Goal: Transaction & Acquisition: Purchase product/service

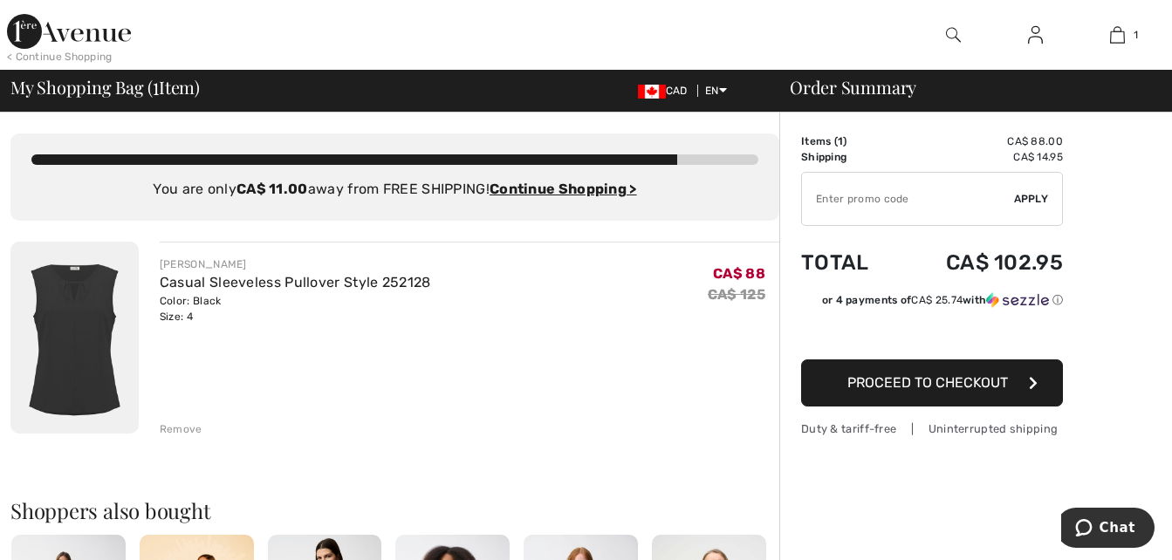
click at [947, 387] on span "Proceed to Checkout" at bounding box center [927, 382] width 161 height 17
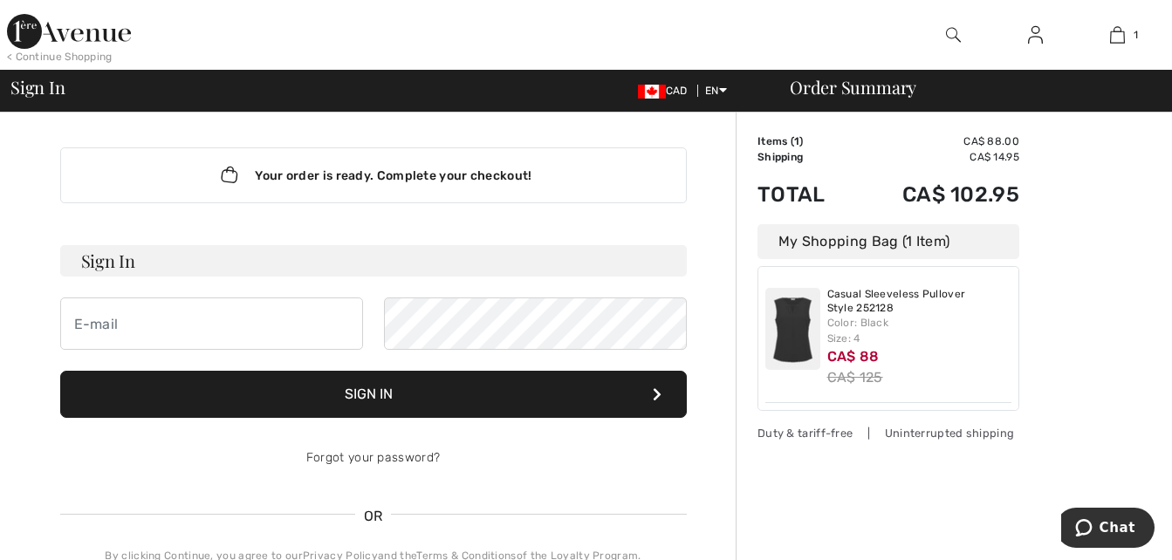
click at [204, 264] on h3 "Sign In" at bounding box center [373, 260] width 627 height 31
click at [140, 334] on input "email" at bounding box center [211, 324] width 303 height 52
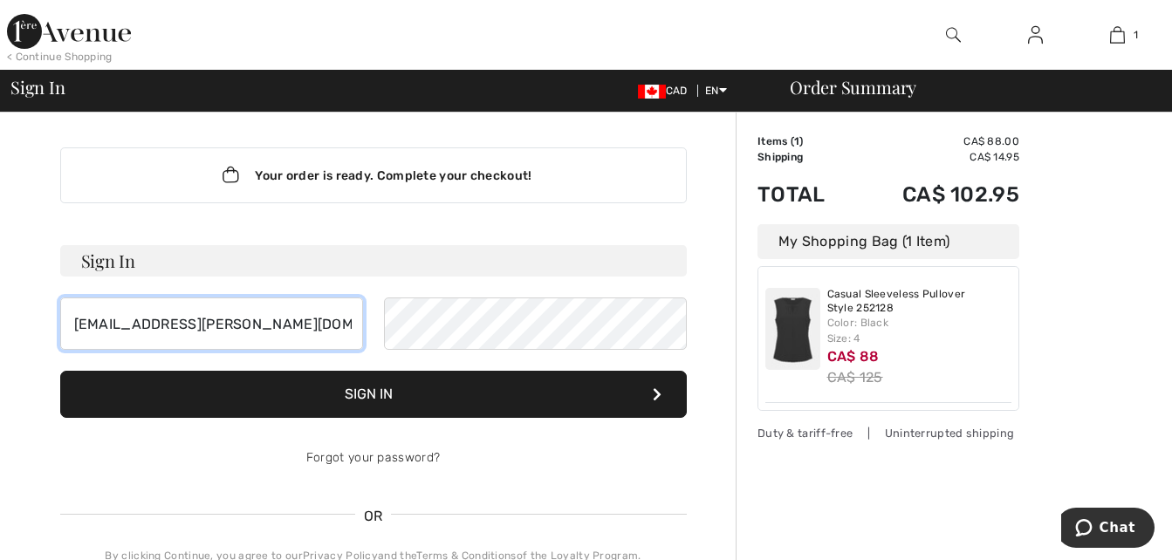
click at [279, 327] on input "[EMAIL_ADDRESS][PERSON_NAME][DOMAIN_NAME]" at bounding box center [211, 324] width 303 height 52
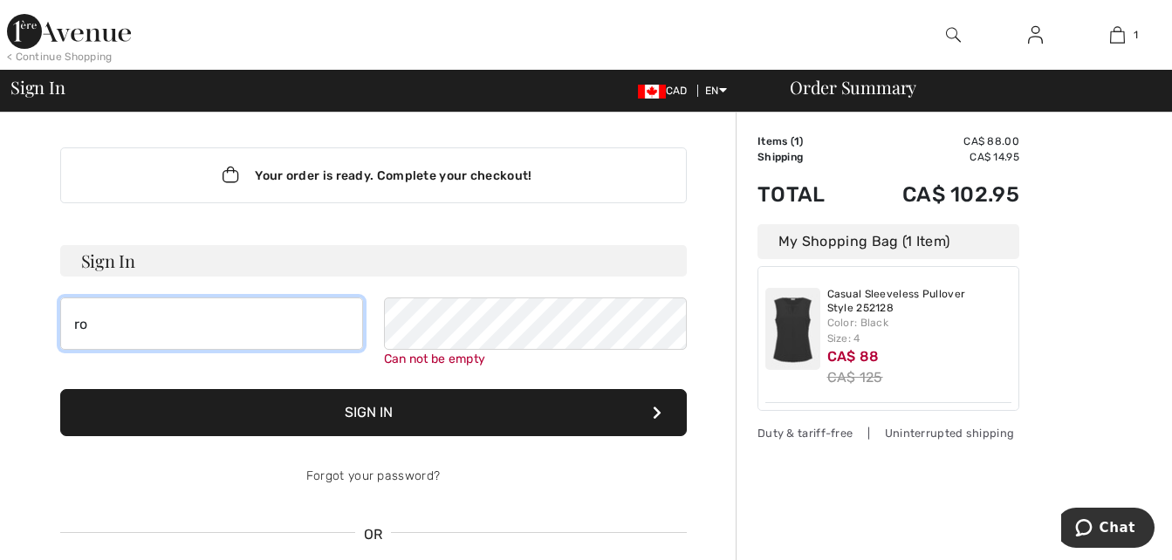
type input "r"
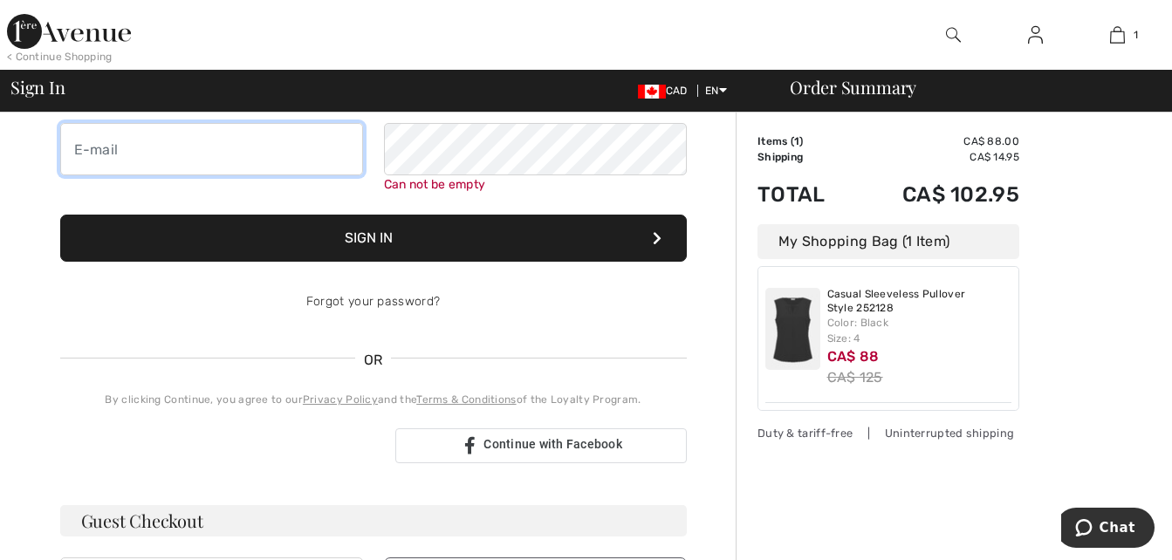
scroll to position [262, 0]
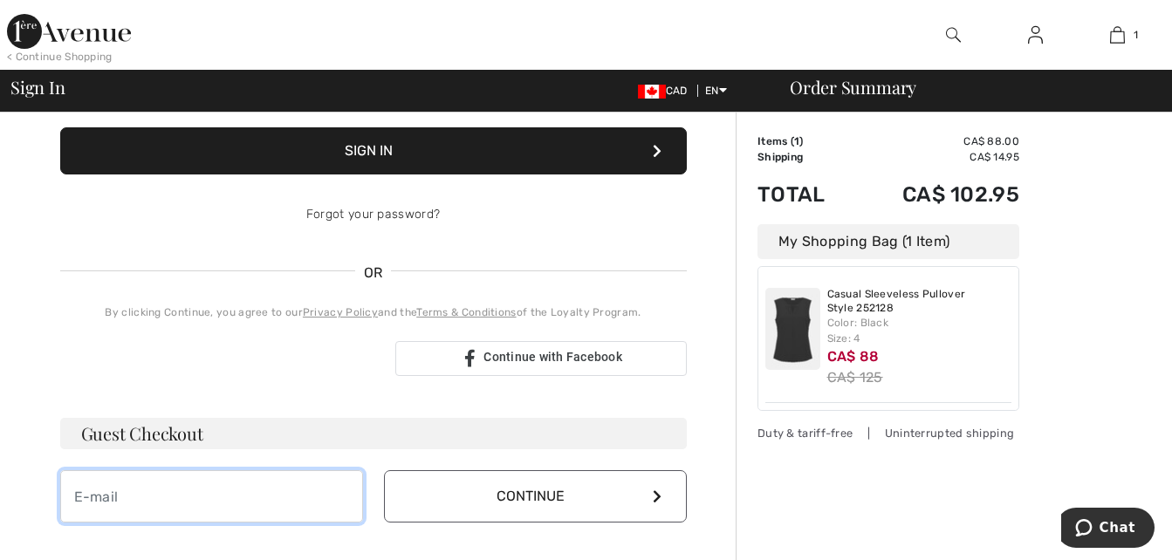
click at [246, 498] on input "email" at bounding box center [211, 496] width 303 height 52
type input "robinrolfe@rogers.com"
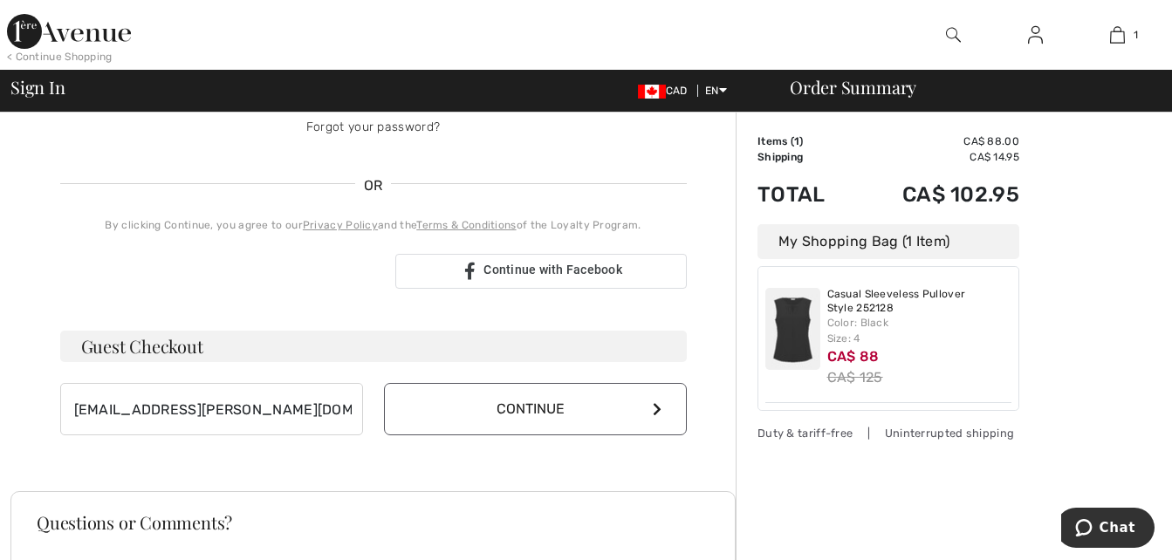
click at [546, 418] on button "Continue" at bounding box center [535, 409] width 303 height 52
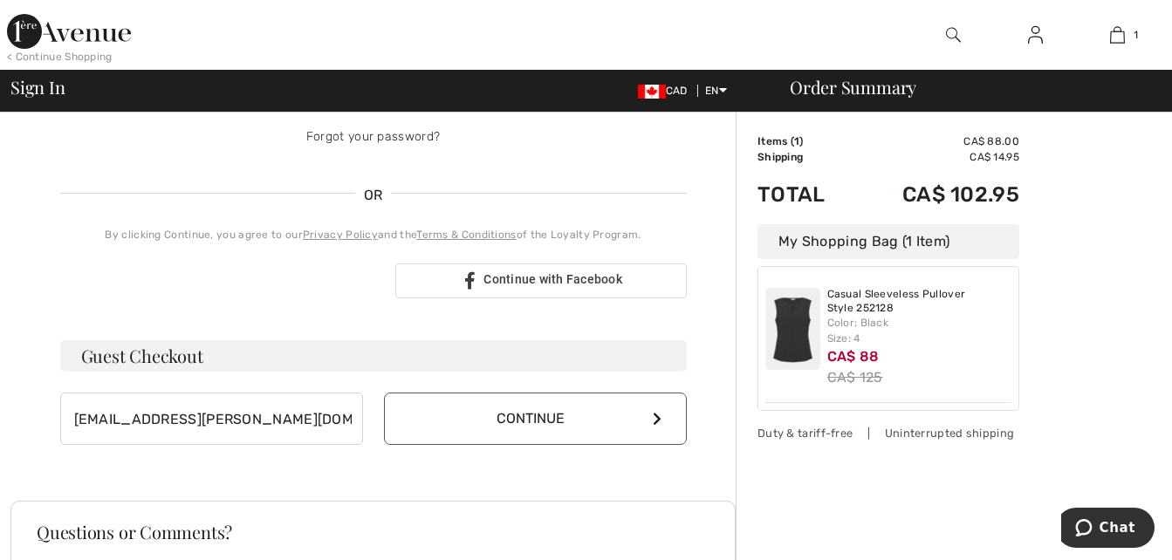
scroll to position [331, 0]
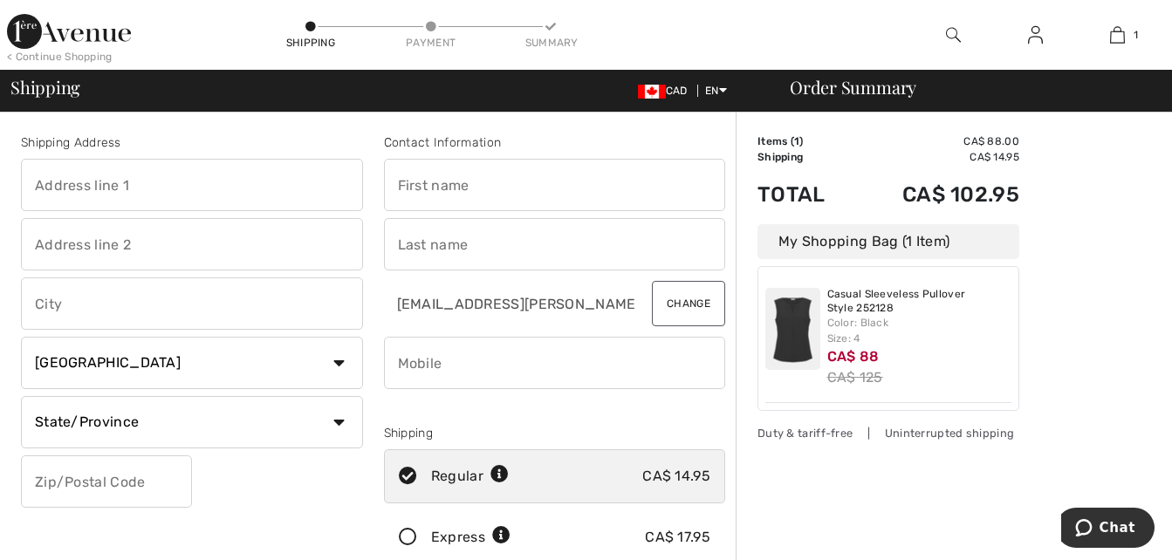
click at [132, 187] on input "text" at bounding box center [192, 185] width 342 height 52
type input "138 Swanwick Avenue"
type input "Toronto"
select select "ON"
type input "M4E2A3"
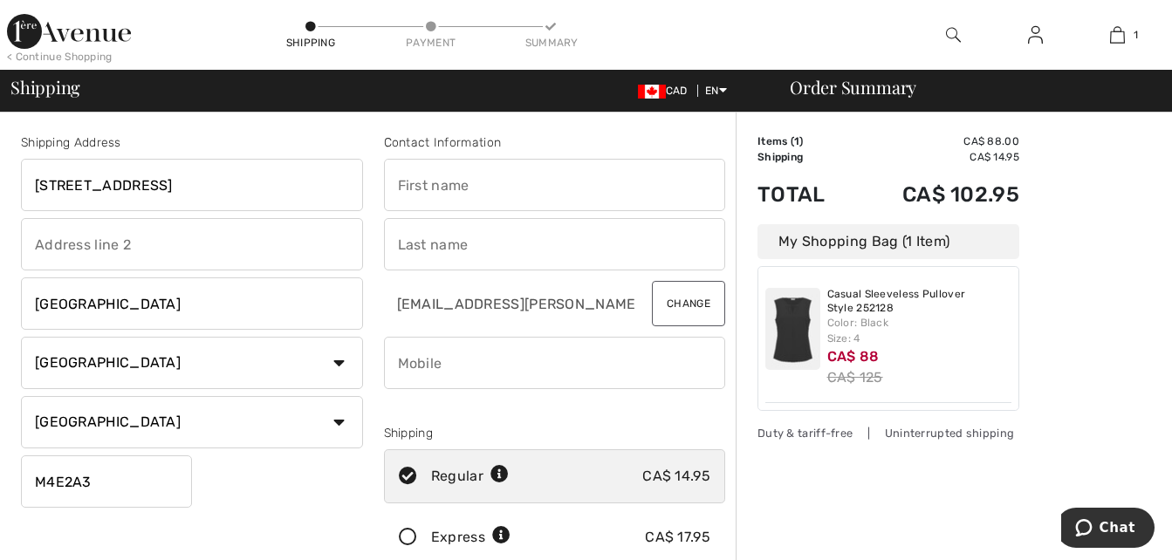
type input "Robin"
type input "Rolfe"
type input "4163713182"
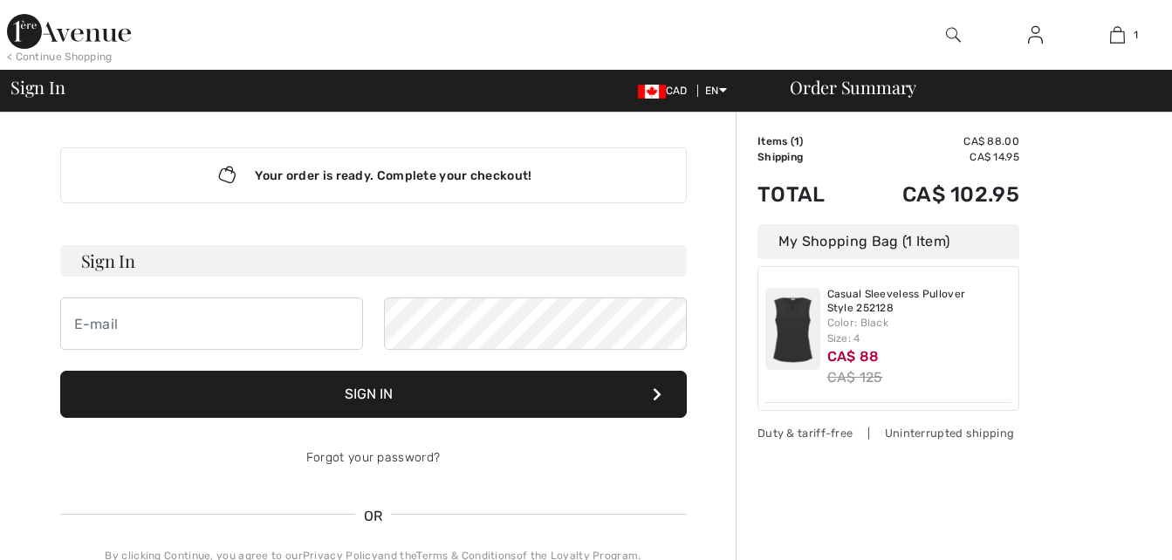
scroll to position [316, 0]
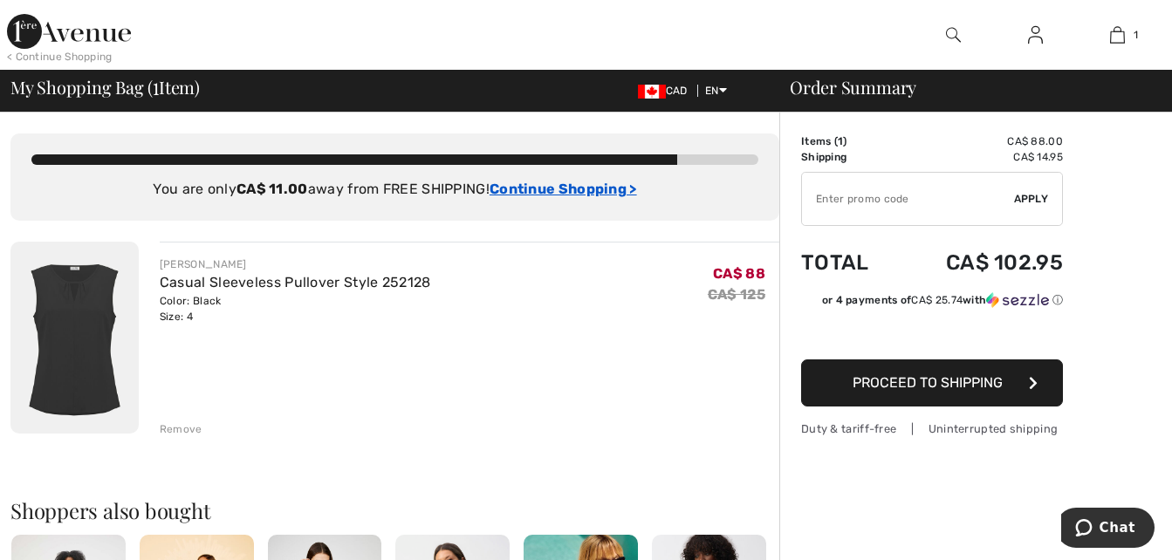
click at [579, 196] on ins "Continue Shopping >" at bounding box center [563, 189] width 147 height 17
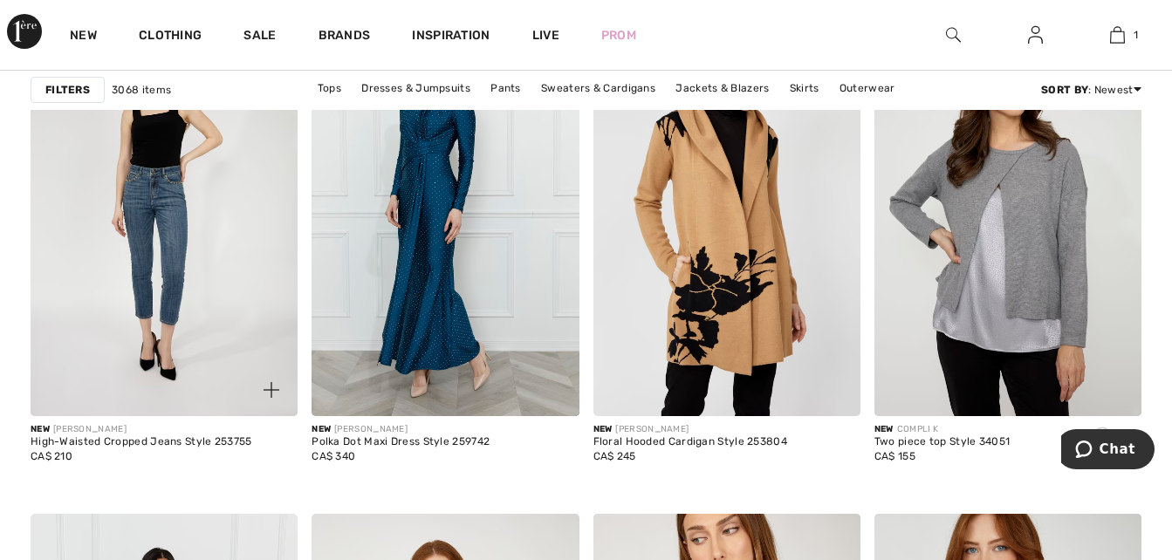
scroll to position [1134, 0]
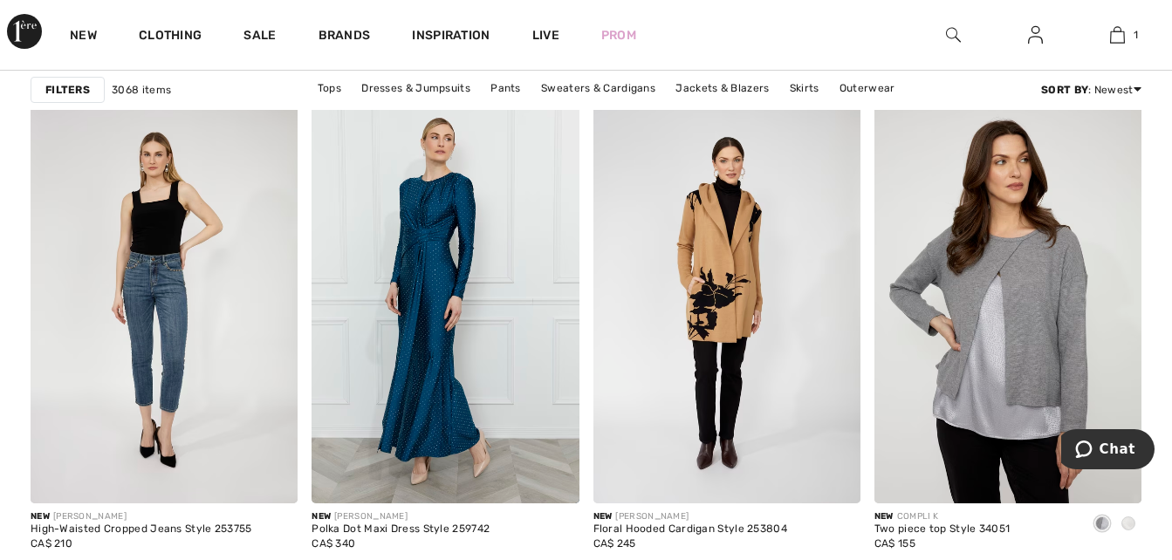
click at [79, 90] on strong "Filters" at bounding box center [67, 90] width 45 height 16
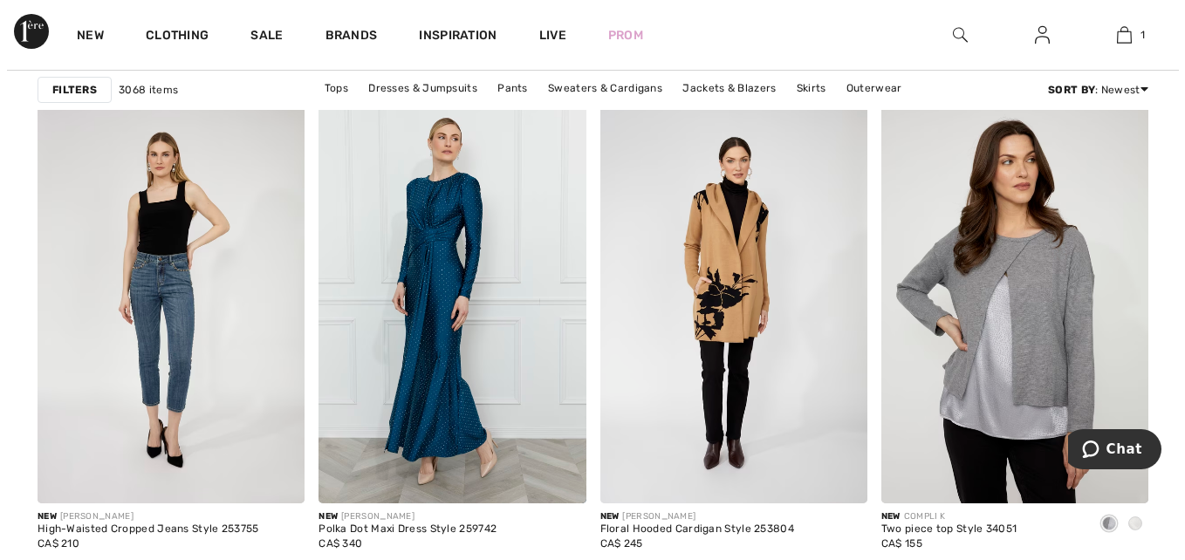
scroll to position [1144, 0]
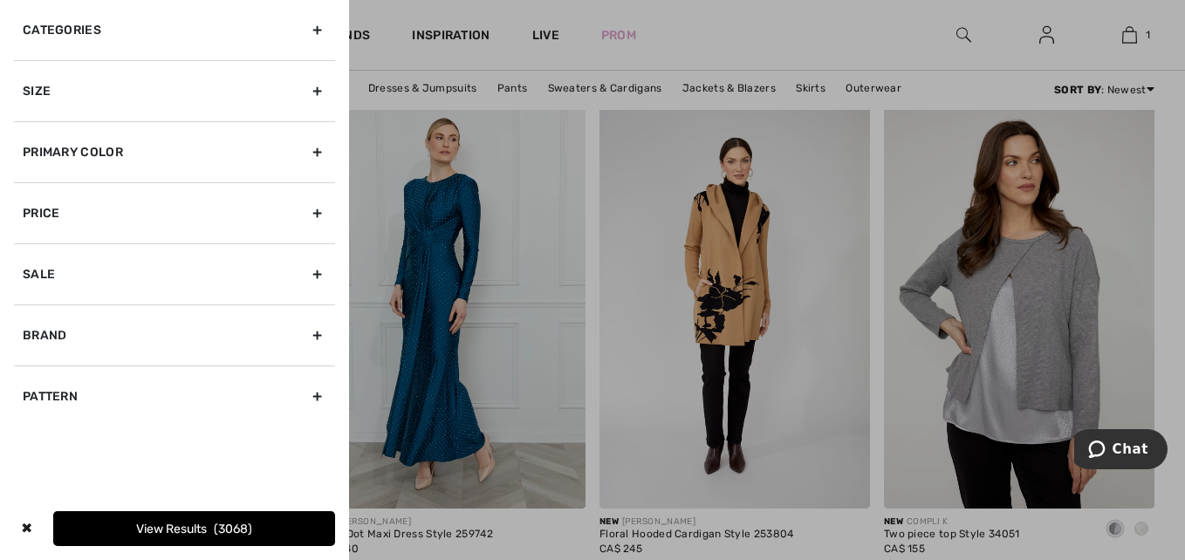
click at [86, 329] on div "Brand" at bounding box center [174, 335] width 321 height 61
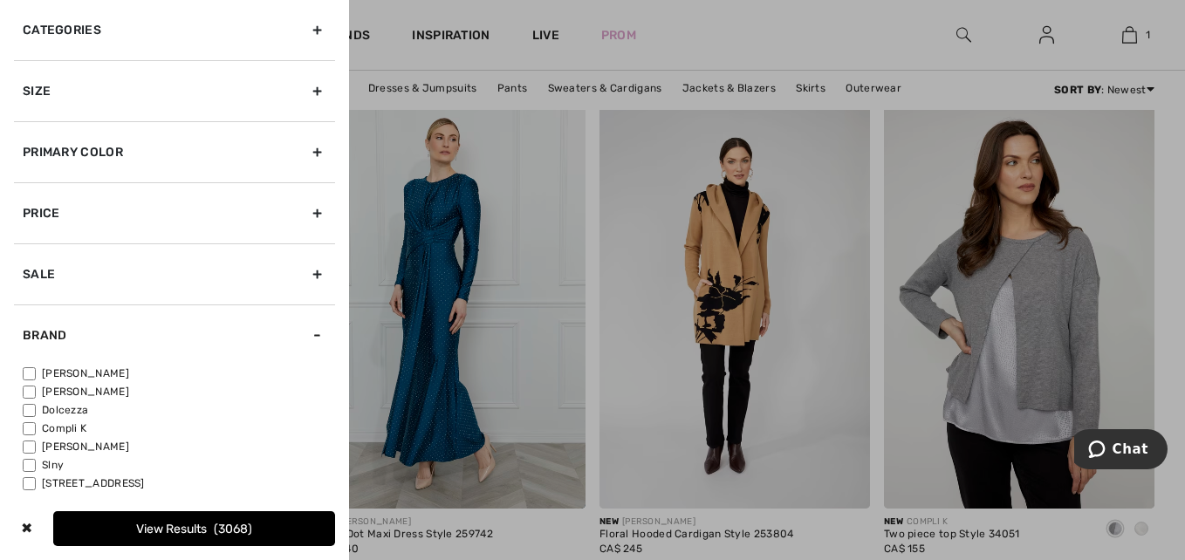
click at [70, 367] on label "[PERSON_NAME]" at bounding box center [179, 374] width 312 height 16
click at [36, 367] on input"] "[PERSON_NAME]" at bounding box center [29, 373] width 13 height 13
checkbox input"] "true"
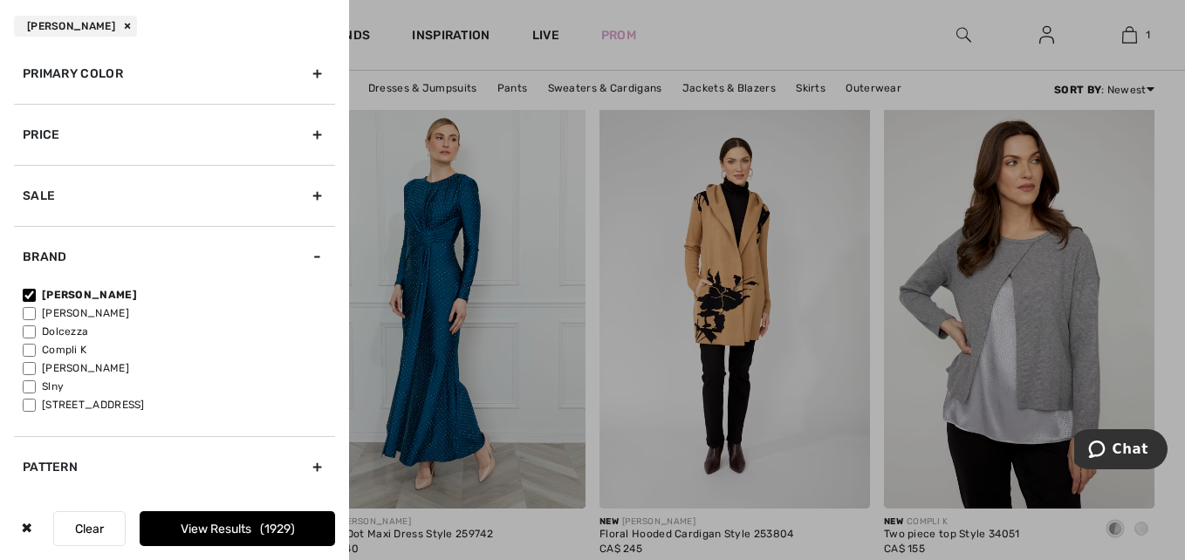
scroll to position [0, 0]
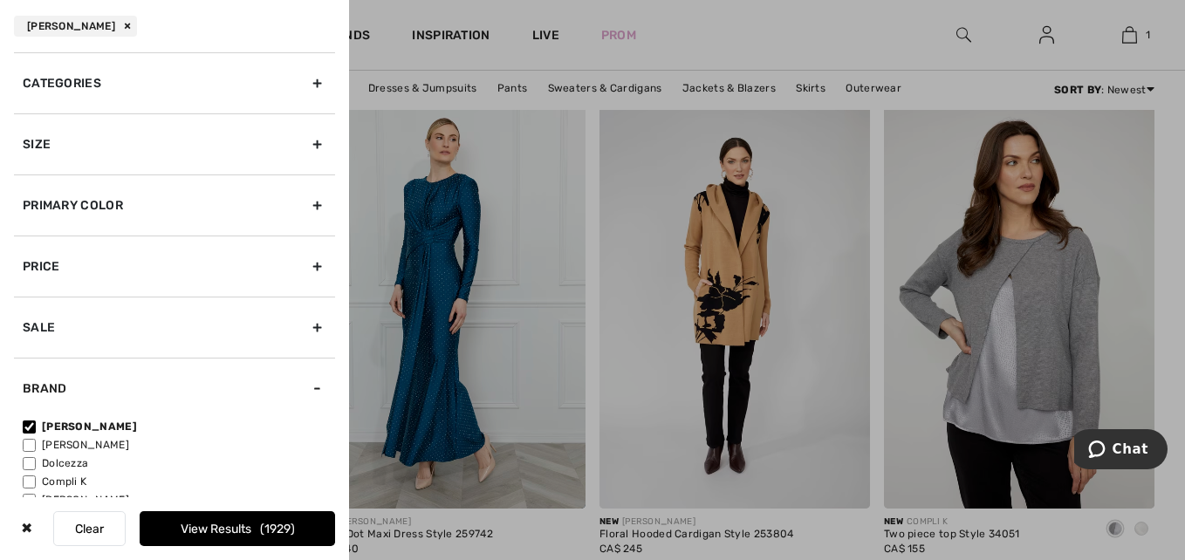
click at [72, 84] on div "Categories" at bounding box center [174, 82] width 321 height 61
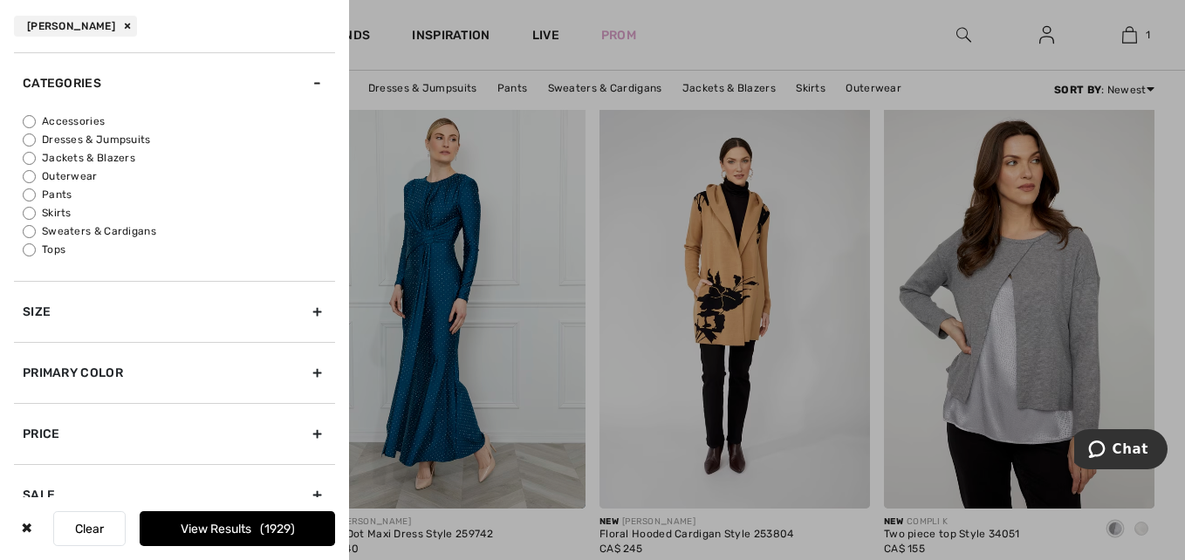
click at [54, 250] on label "Tops" at bounding box center [179, 250] width 312 height 16
click at [36, 250] on input "Tops" at bounding box center [29, 249] width 13 height 13
radio input "true"
click at [196, 531] on button "View Results 645" at bounding box center [237, 528] width 195 height 35
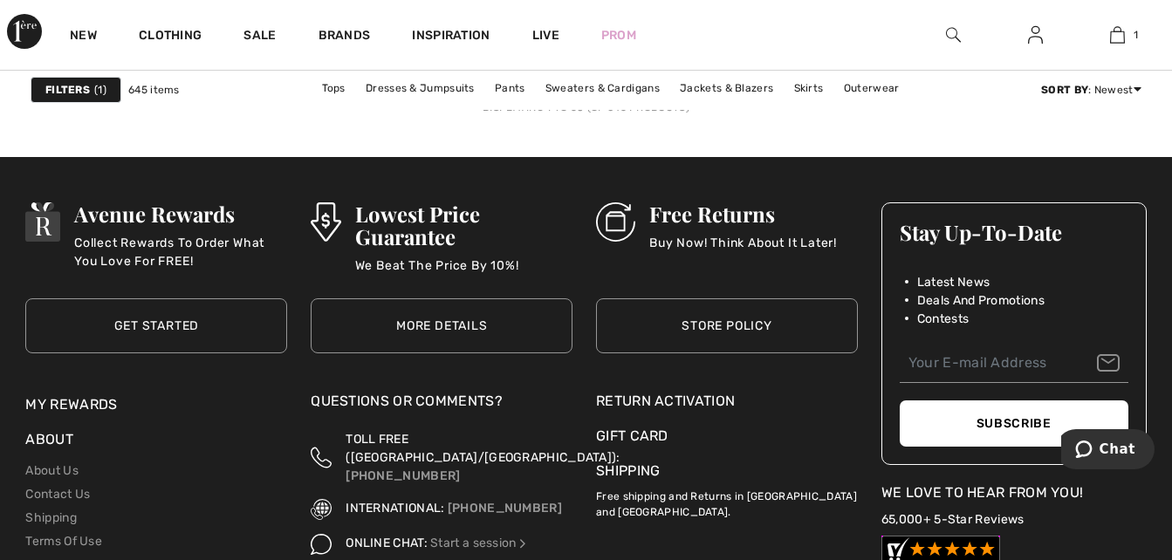
scroll to position [7331, 0]
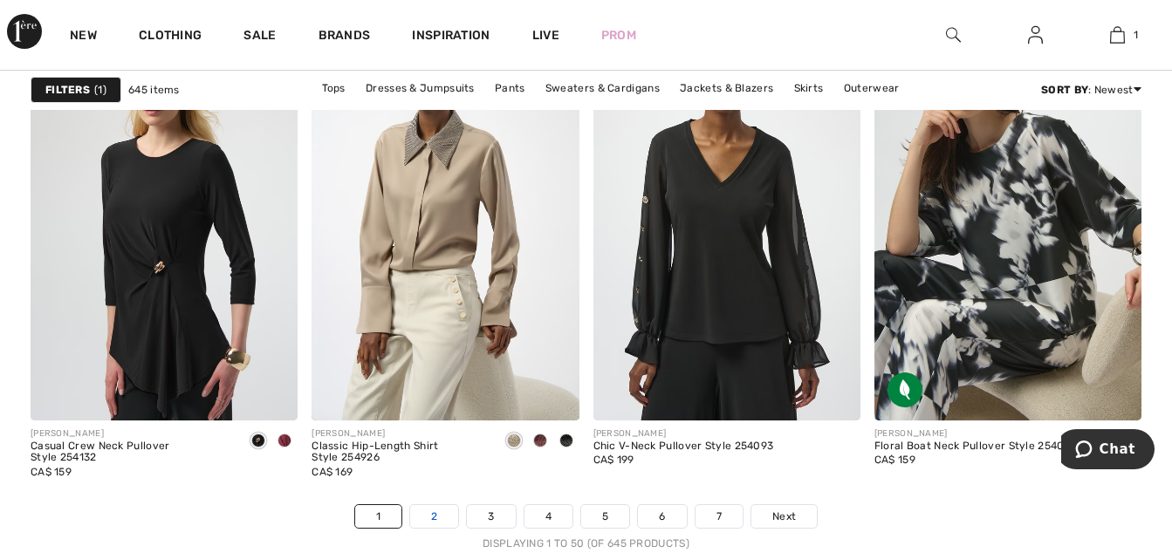
click at [447, 525] on link "2" at bounding box center [434, 516] width 48 height 23
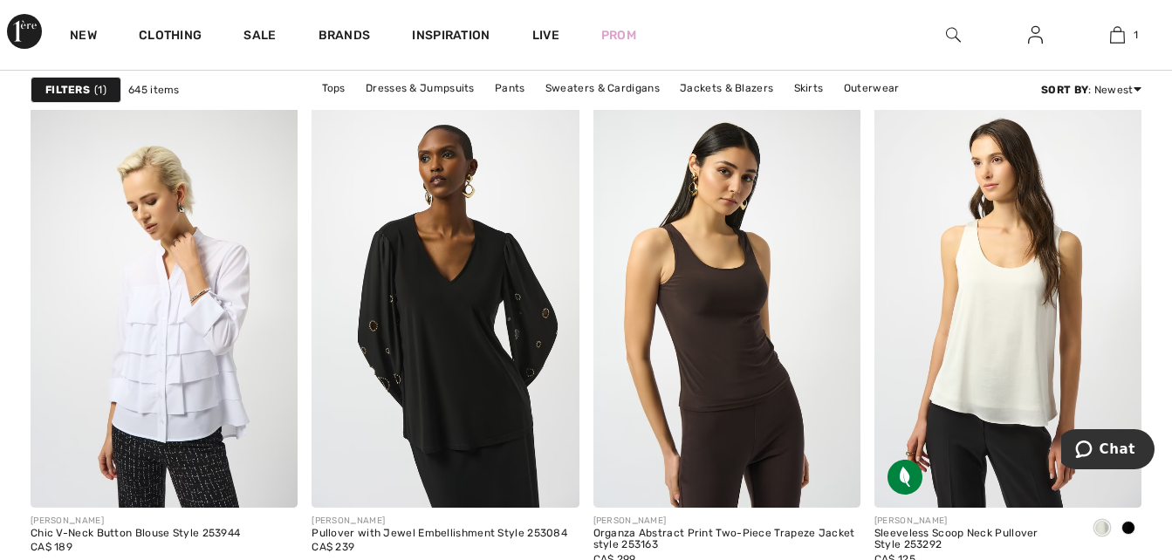
scroll to position [7505, 0]
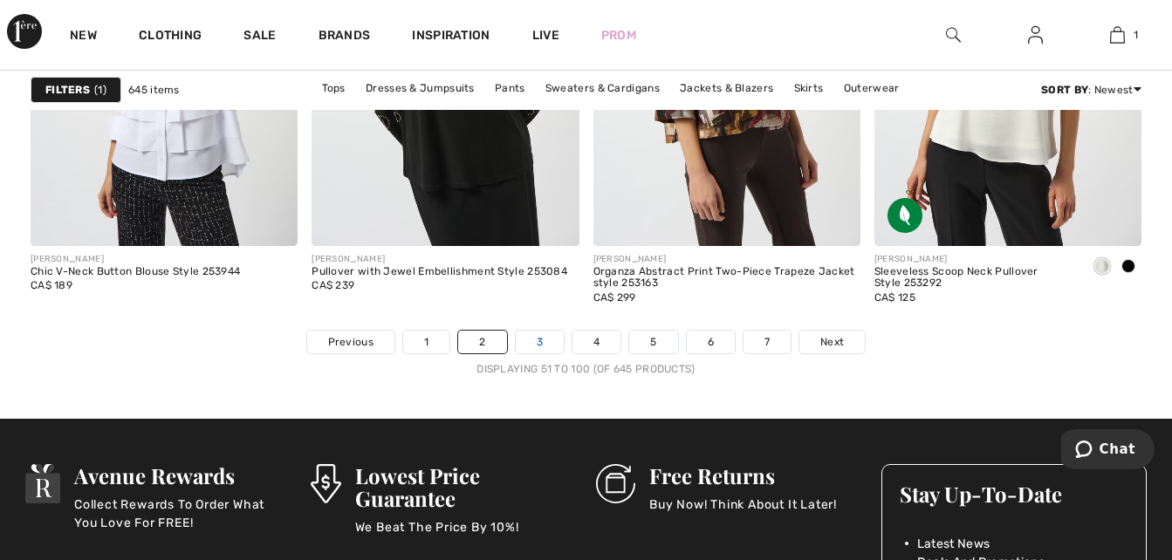
click at [542, 345] on link "3" at bounding box center [540, 342] width 48 height 23
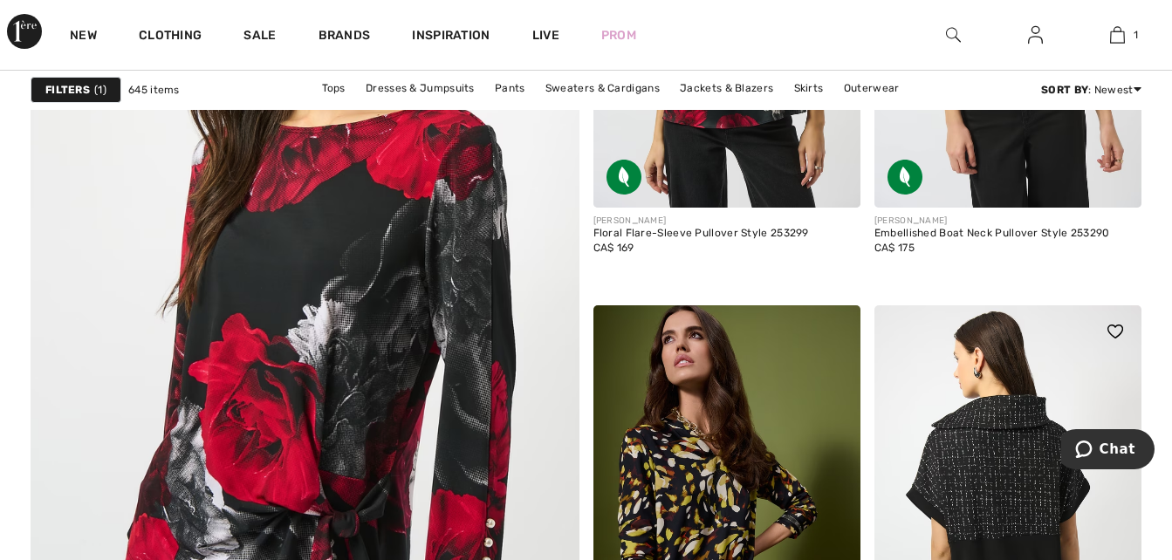
scroll to position [4625, 0]
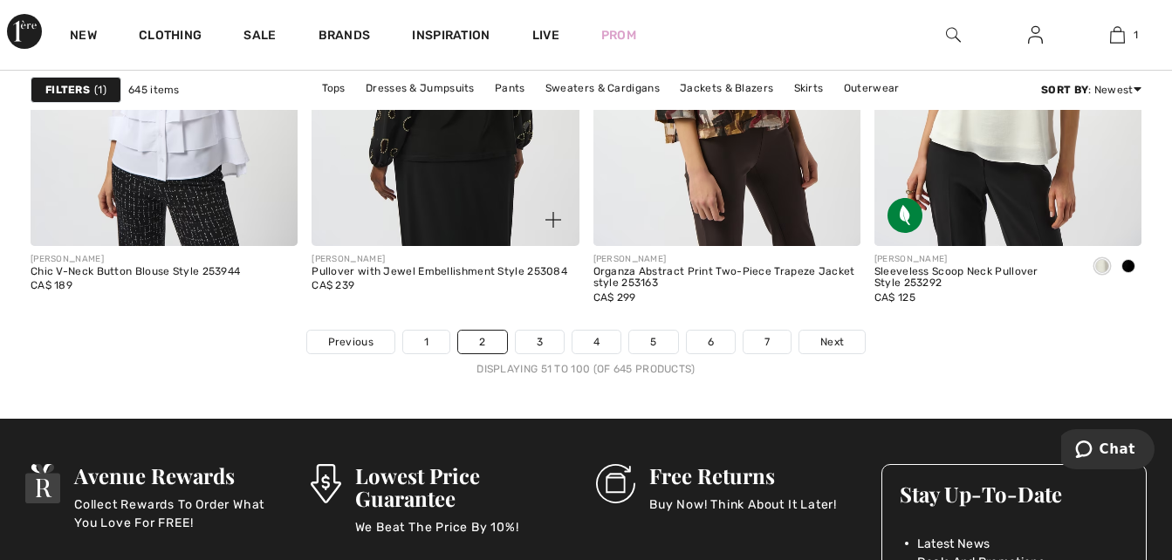
scroll to position [6981, 0]
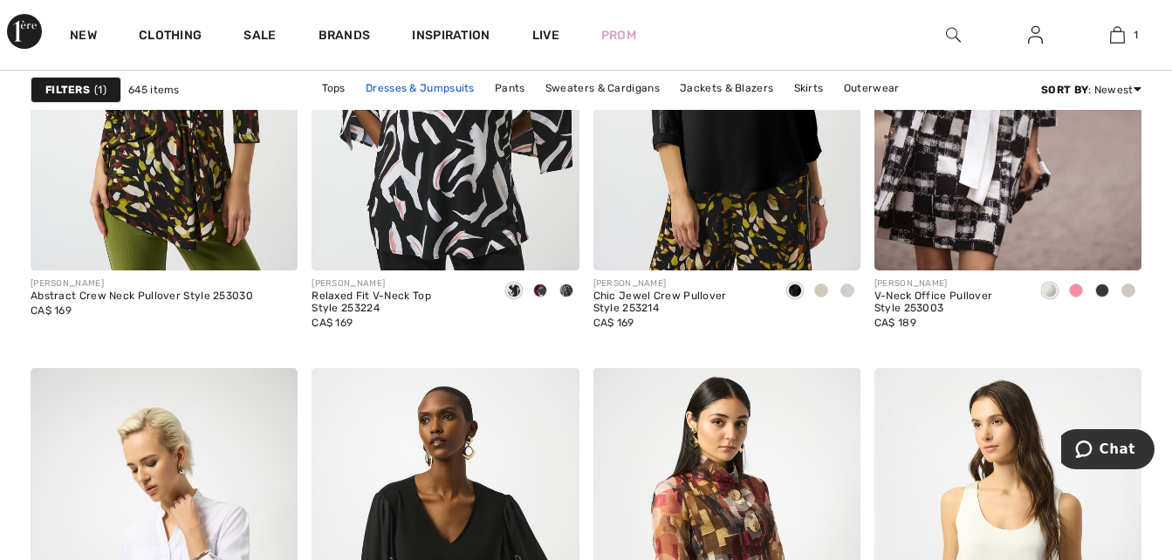
click at [385, 86] on link "Dresses & Jumpsuits" at bounding box center [420, 88] width 127 height 23
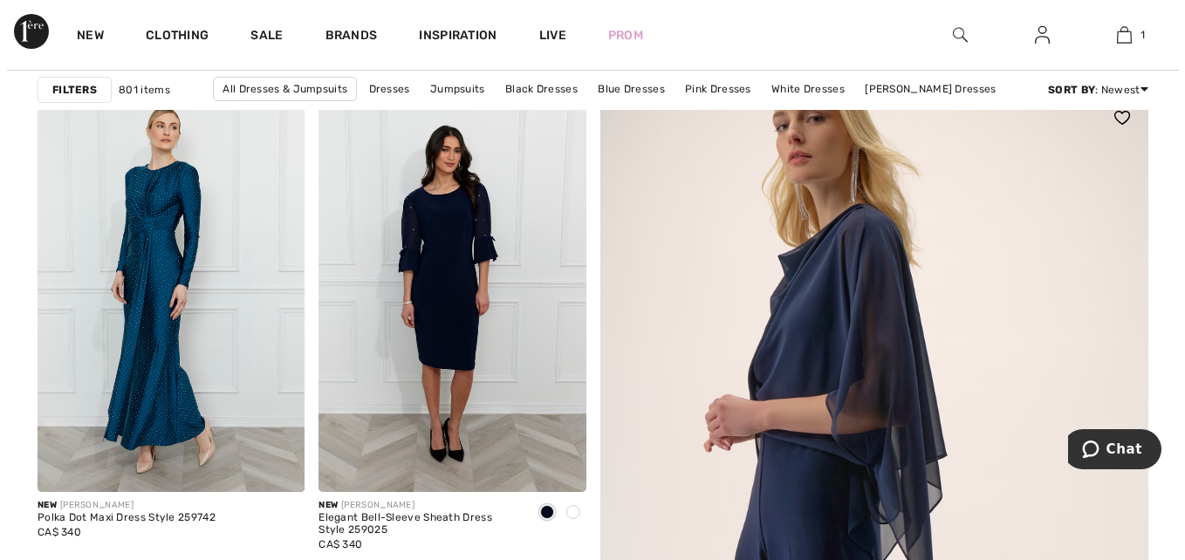
scroll to position [87, 0]
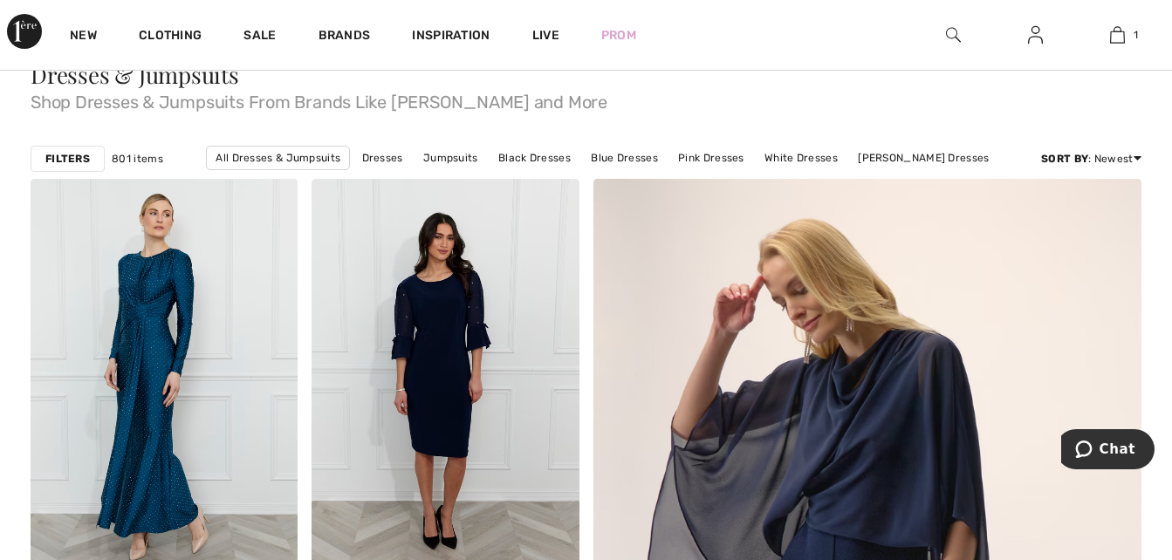
click at [74, 154] on strong "Filters" at bounding box center [67, 159] width 45 height 16
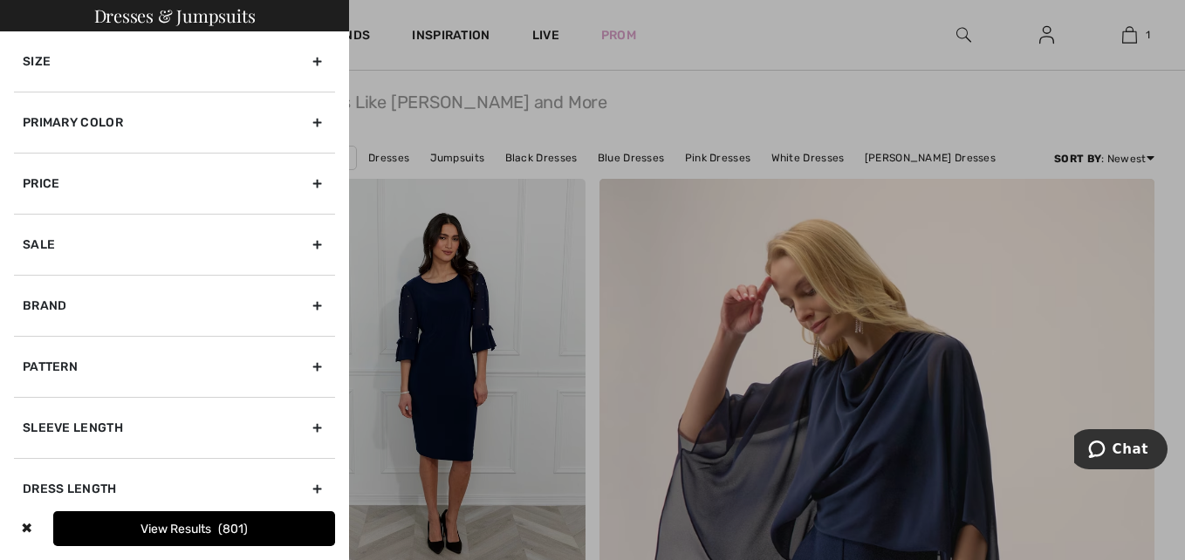
click at [56, 309] on div "Brand" at bounding box center [174, 305] width 321 height 61
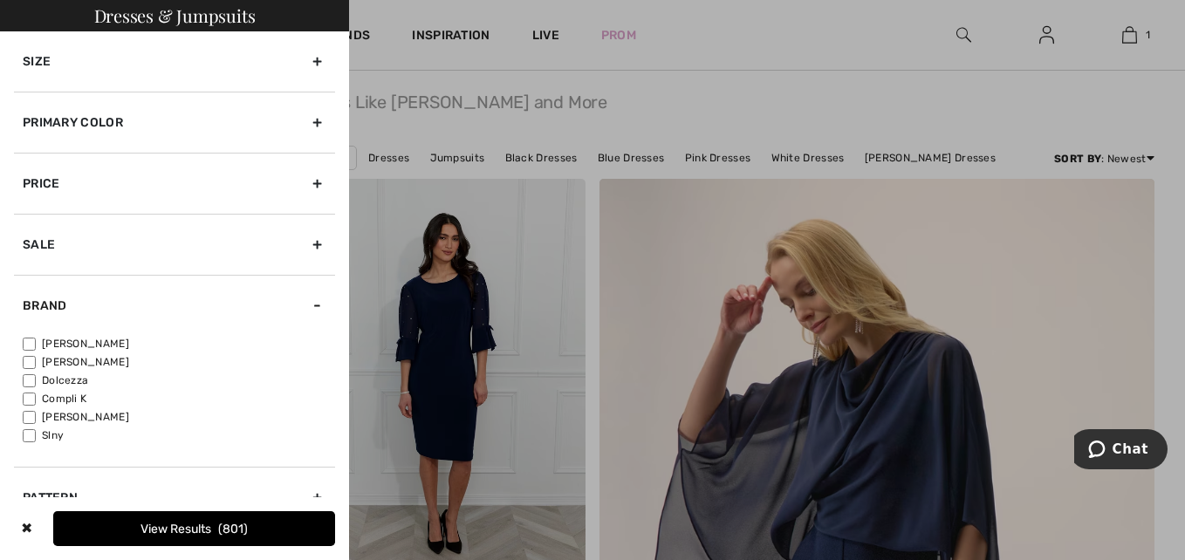
click at [59, 346] on label "[PERSON_NAME]" at bounding box center [179, 344] width 312 height 16
click at [36, 346] on input"] "[PERSON_NAME]" at bounding box center [29, 344] width 13 height 13
checkbox input"] "true"
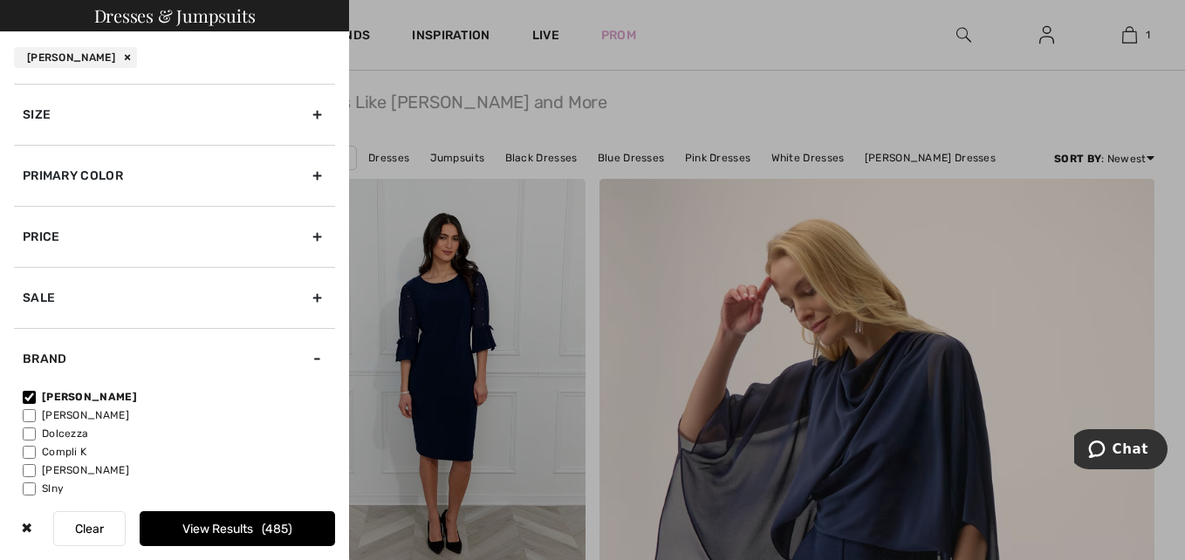
click at [228, 531] on button "View Results 485" at bounding box center [237, 528] width 195 height 35
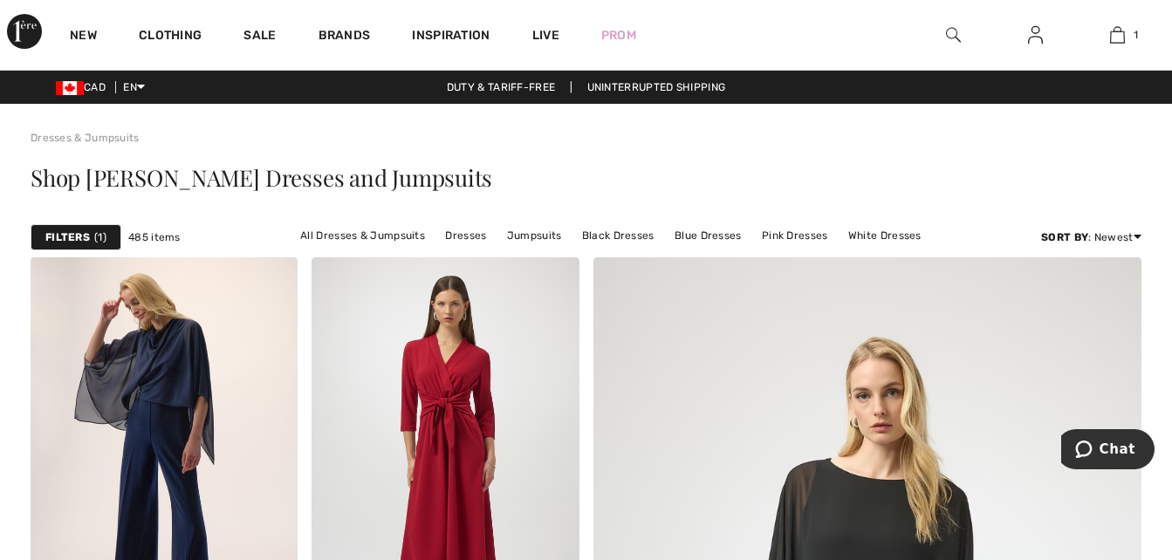
click at [48, 227] on div "Filters 1" at bounding box center [76, 237] width 91 height 26
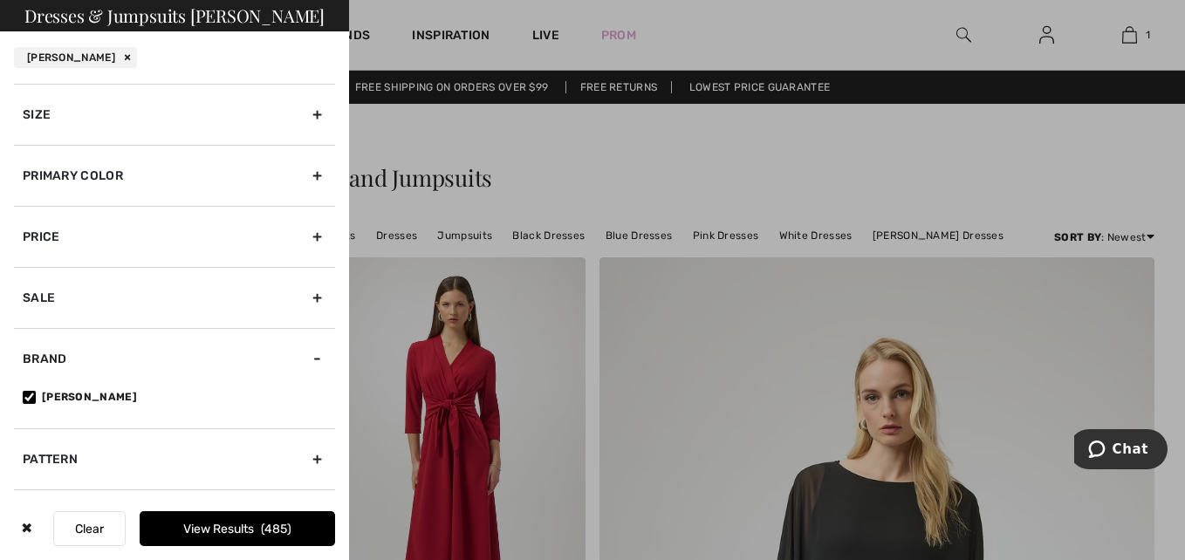
click at [304, 113] on div "Size" at bounding box center [174, 114] width 321 height 61
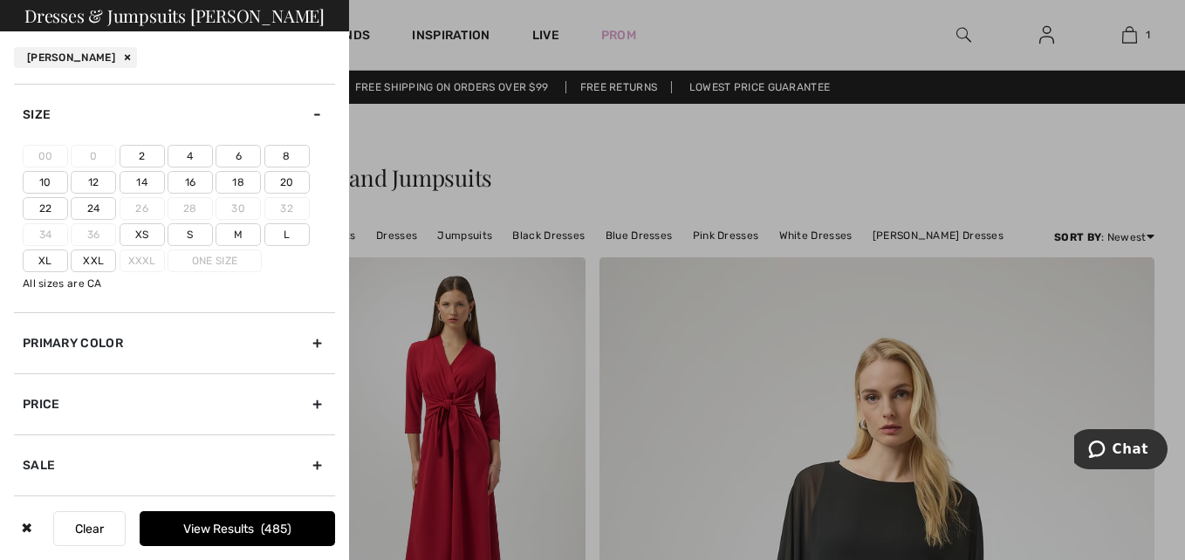
click at [194, 155] on label "4" at bounding box center [190, 156] width 45 height 23
click at [0, 0] on input"] "4" at bounding box center [0, 0] width 0 height 0
click at [230, 534] on button "View Results 279" at bounding box center [237, 528] width 195 height 35
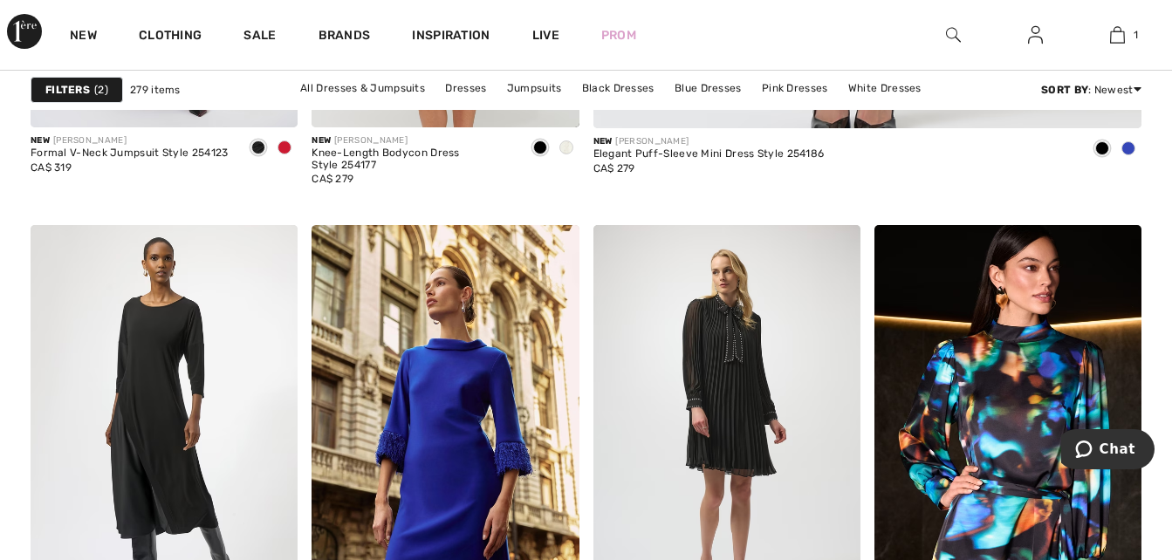
scroll to position [873, 0]
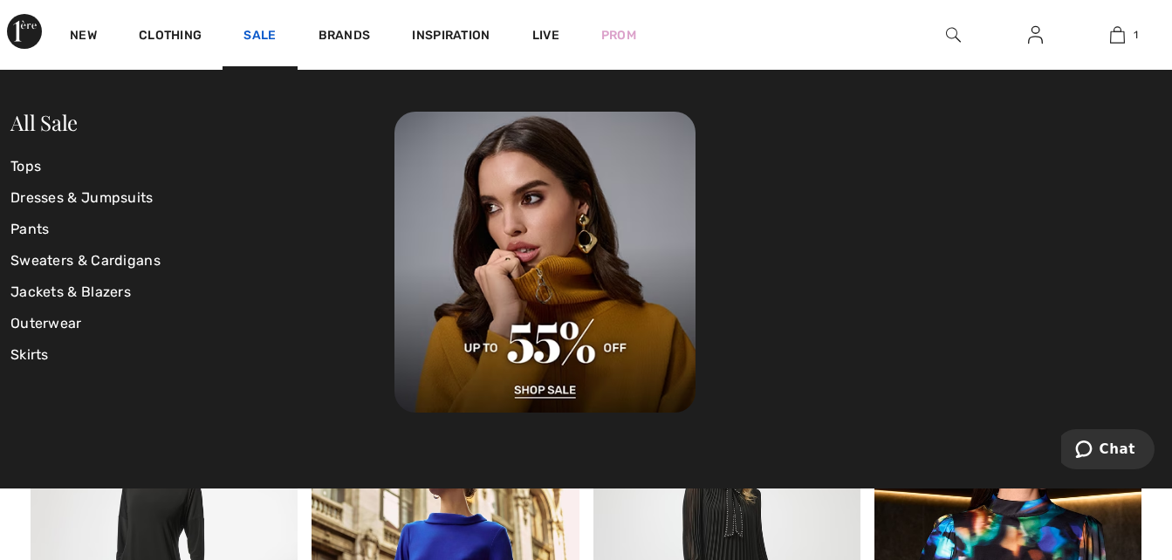
click at [248, 31] on link "Sale" at bounding box center [259, 37] width 32 height 18
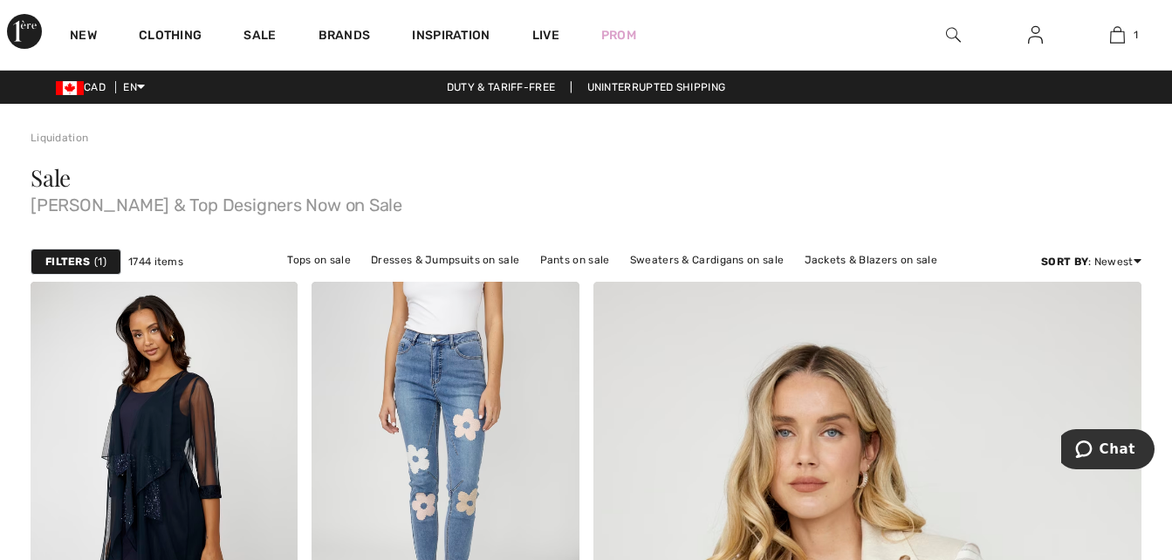
click at [69, 263] on strong "Filters" at bounding box center [67, 262] width 45 height 16
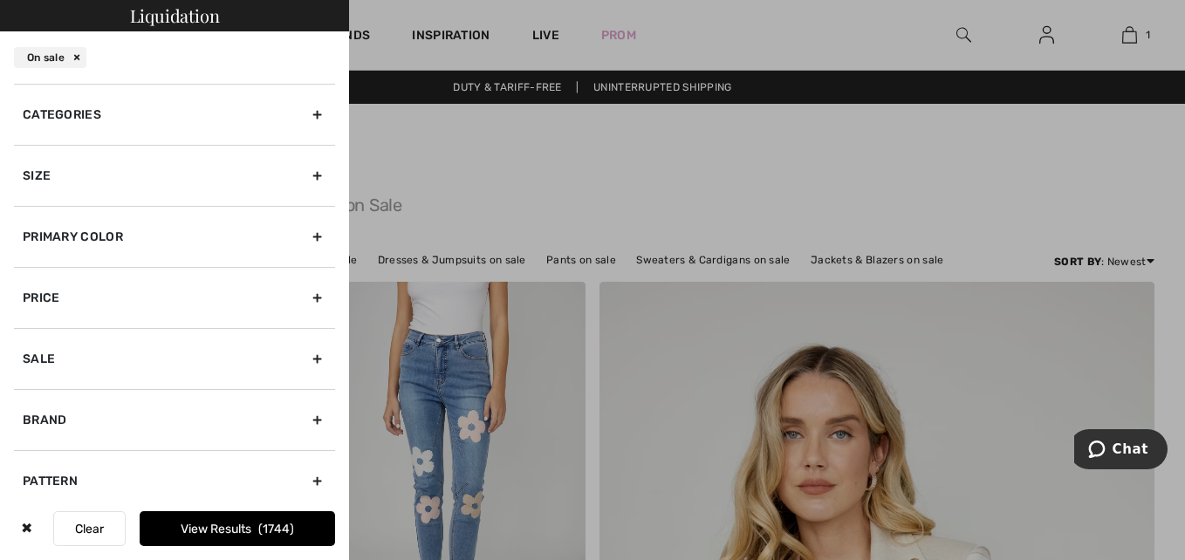
click at [97, 434] on div "Brand" at bounding box center [174, 419] width 321 height 61
click at [79, 454] on label "[PERSON_NAME]" at bounding box center [179, 458] width 312 height 16
click at [36, 454] on input"] "[PERSON_NAME]" at bounding box center [29, 458] width 13 height 13
checkbox input"] "true"
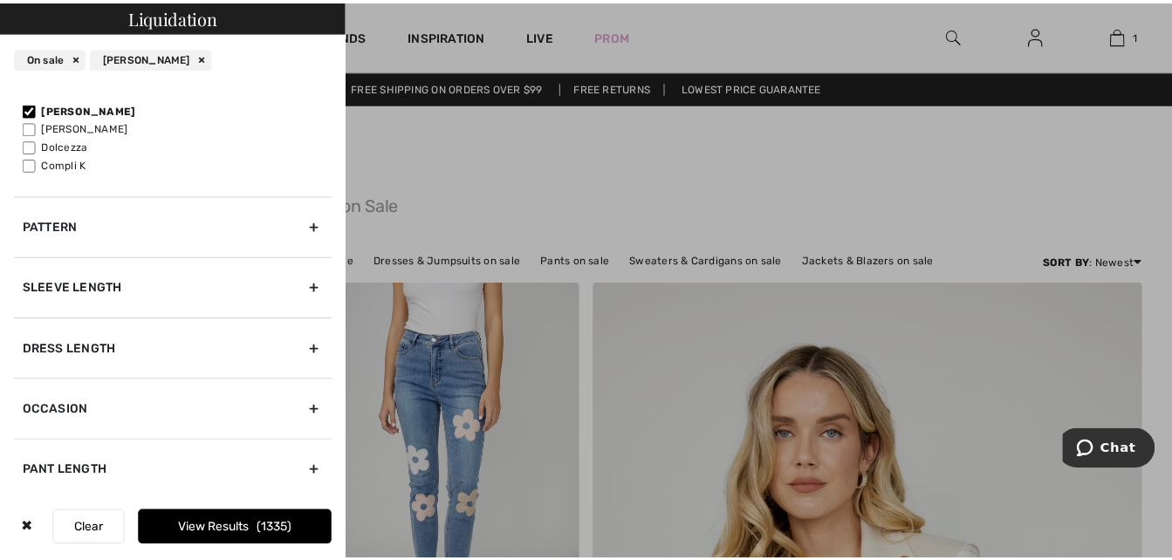
scroll to position [475, 0]
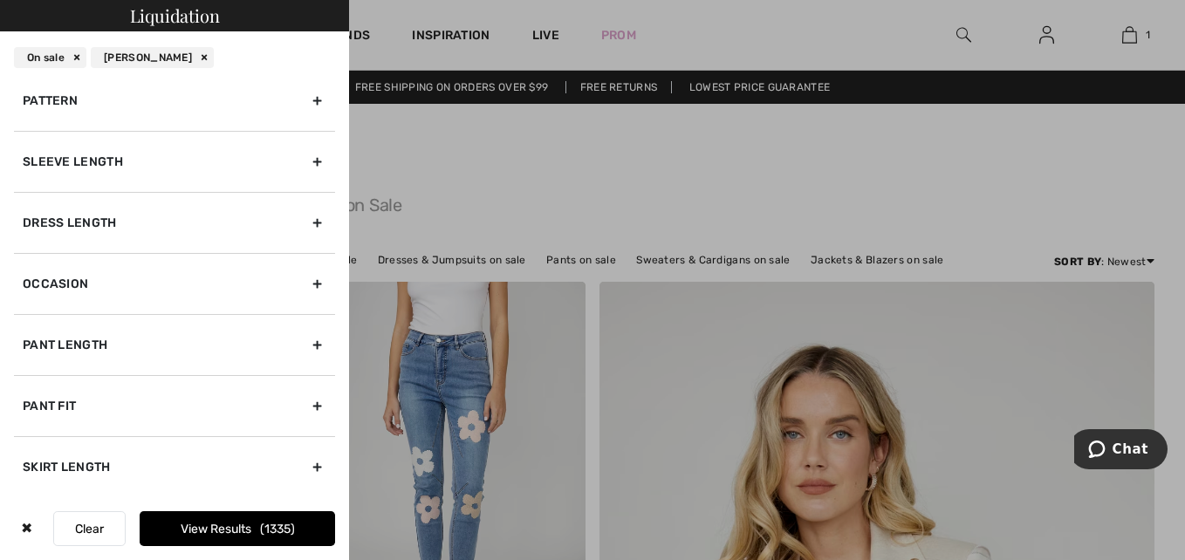
click at [450, 169] on div at bounding box center [592, 280] width 1185 height 560
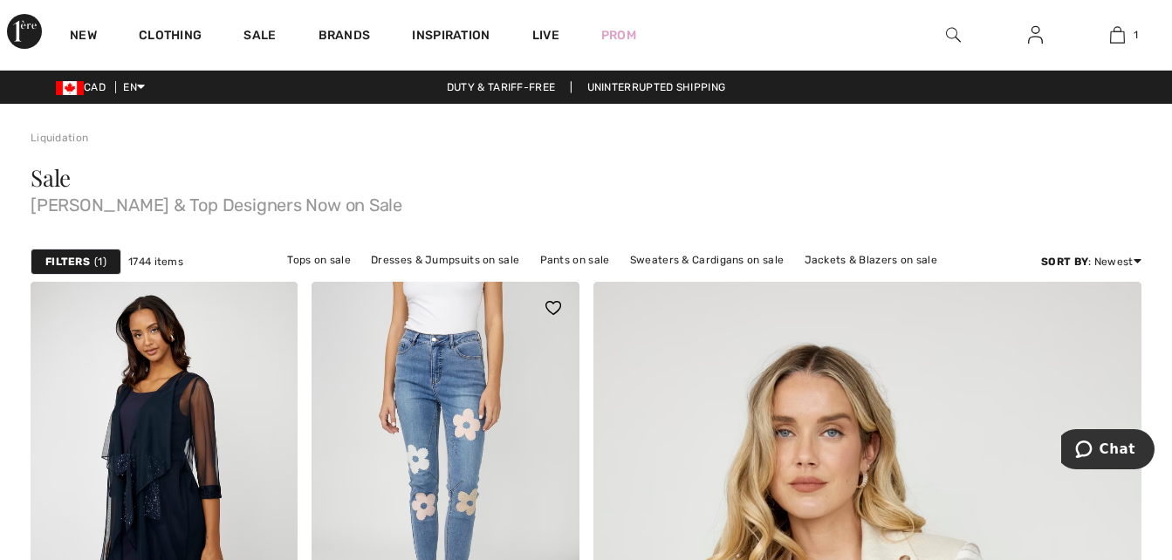
scroll to position [87, 0]
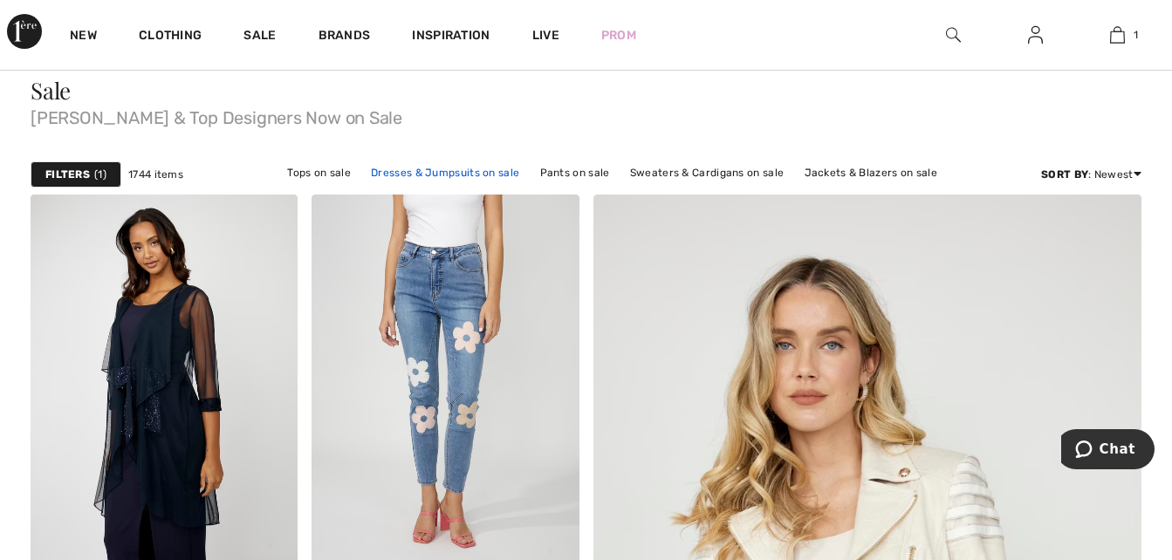
click at [453, 172] on link "Dresses & Jumpsuits on sale" at bounding box center [445, 172] width 166 height 23
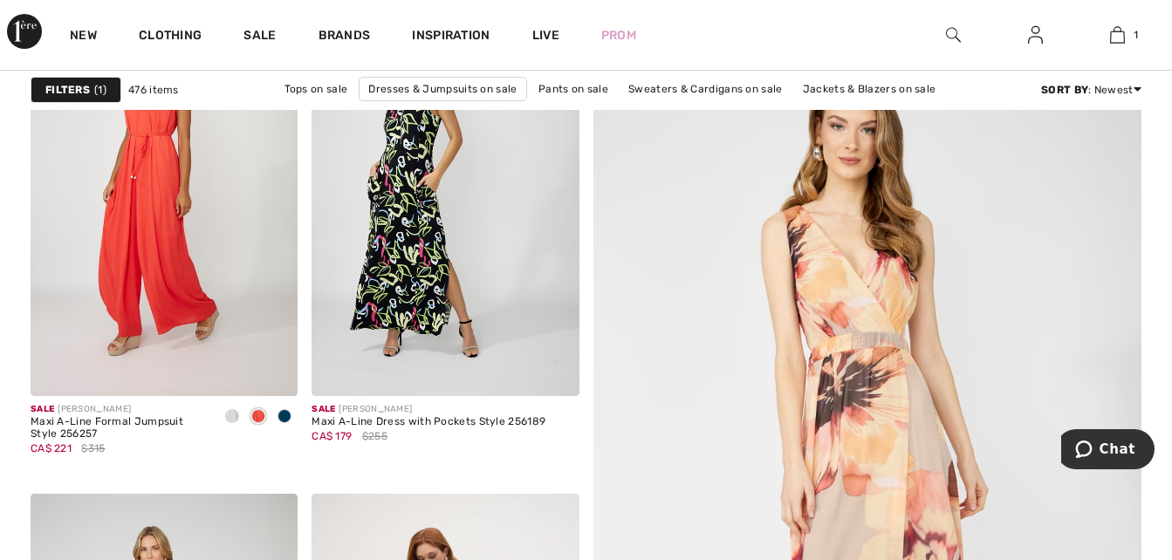
click at [70, 98] on div "Filters 1" at bounding box center [76, 90] width 91 height 26
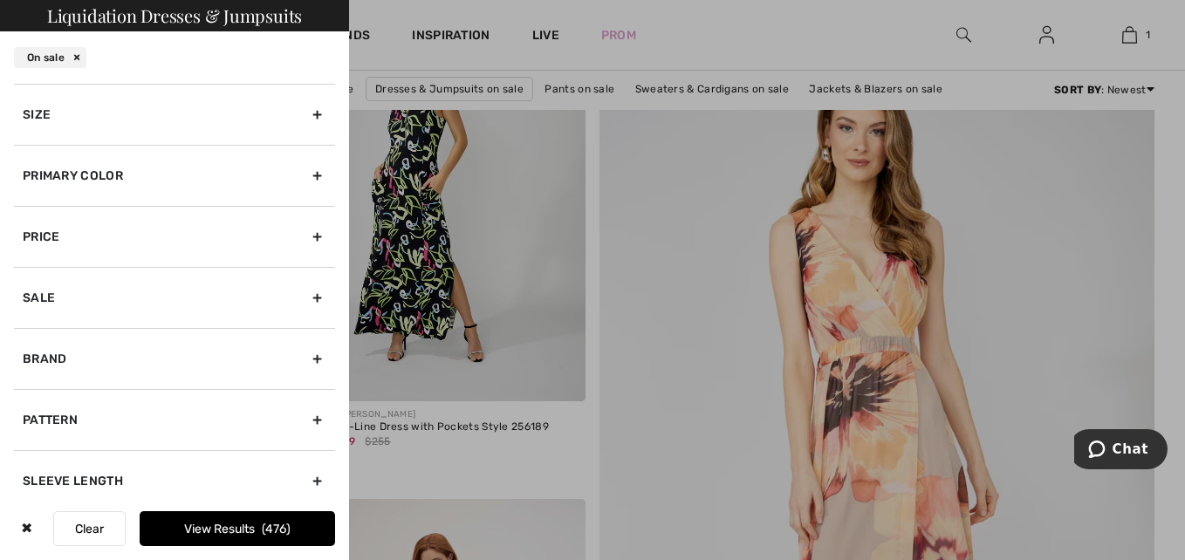
click at [302, 366] on div "Brand" at bounding box center [174, 358] width 321 height 61
click at [101, 390] on label "[PERSON_NAME]" at bounding box center [179, 397] width 312 height 16
click at [36, 391] on input"] "[PERSON_NAME]" at bounding box center [29, 397] width 13 height 13
checkbox input"] "true"
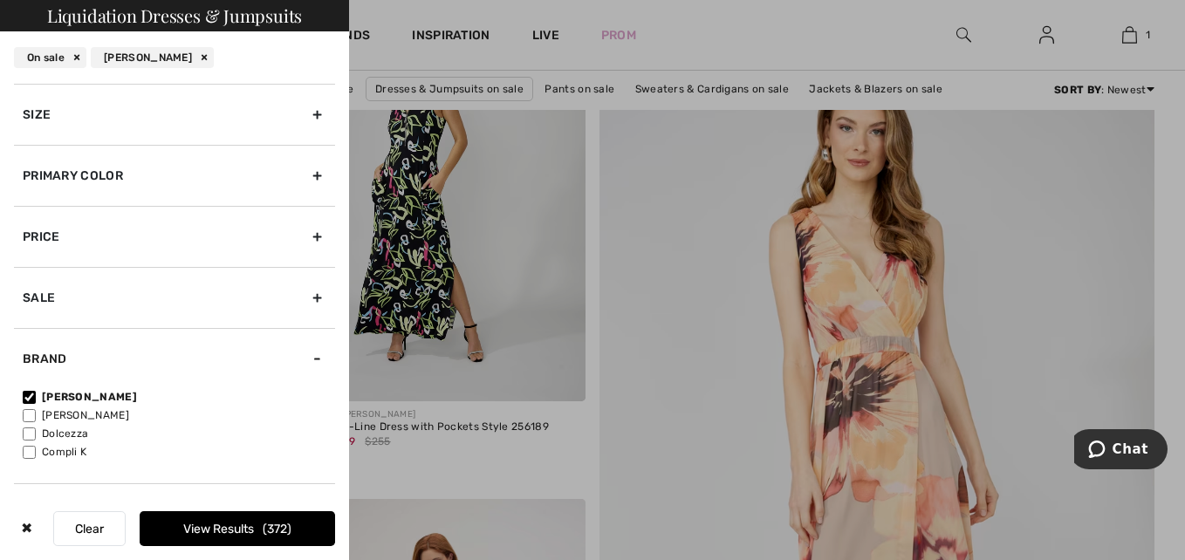
click at [256, 524] on button "View Results 372" at bounding box center [237, 528] width 195 height 35
